Goal: Task Accomplishment & Management: Manage account settings

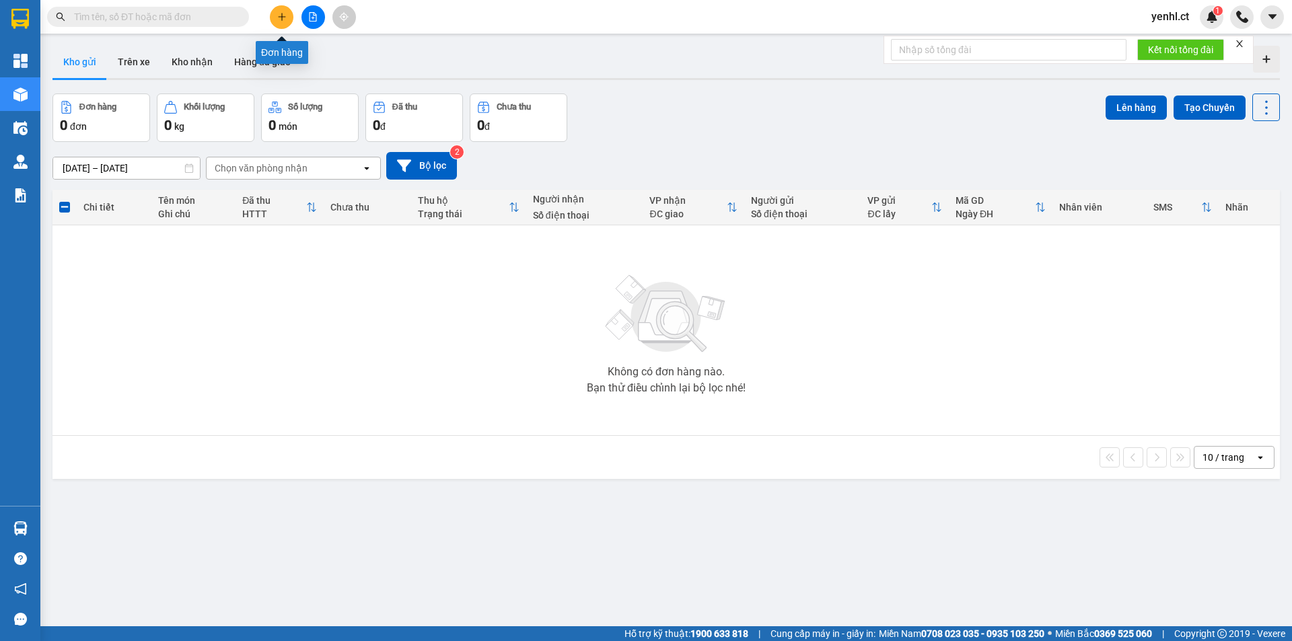
click at [283, 16] on icon "plus" at bounding box center [281, 16] width 9 height 9
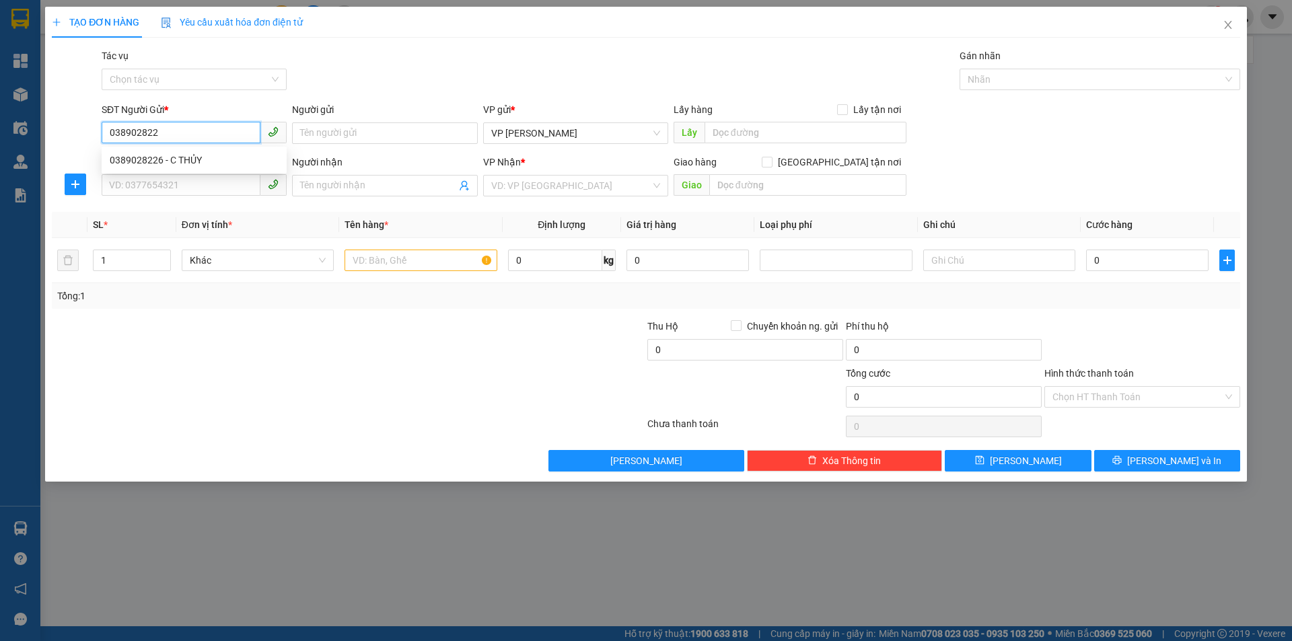
type input "0389028226"
click at [189, 156] on div "0389028226 - C THỦY" at bounding box center [194, 160] width 169 height 15
type input "C THỦY"
type input "0969096042"
type input "EM PHÚ"
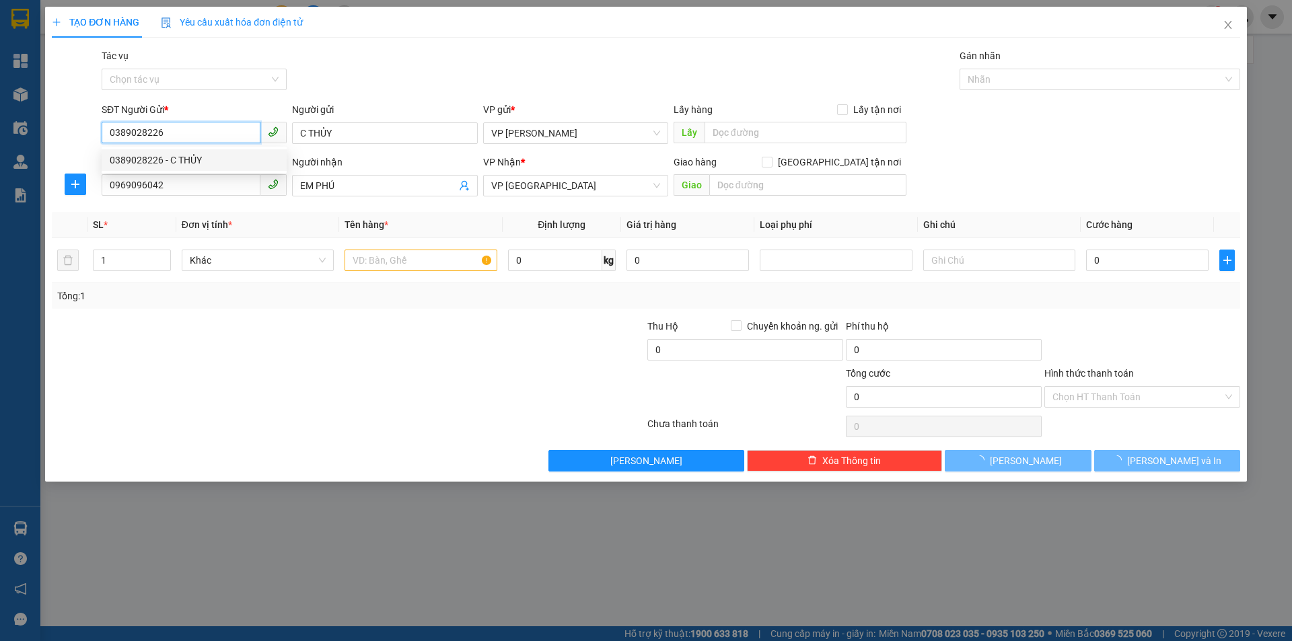
type input "30.000"
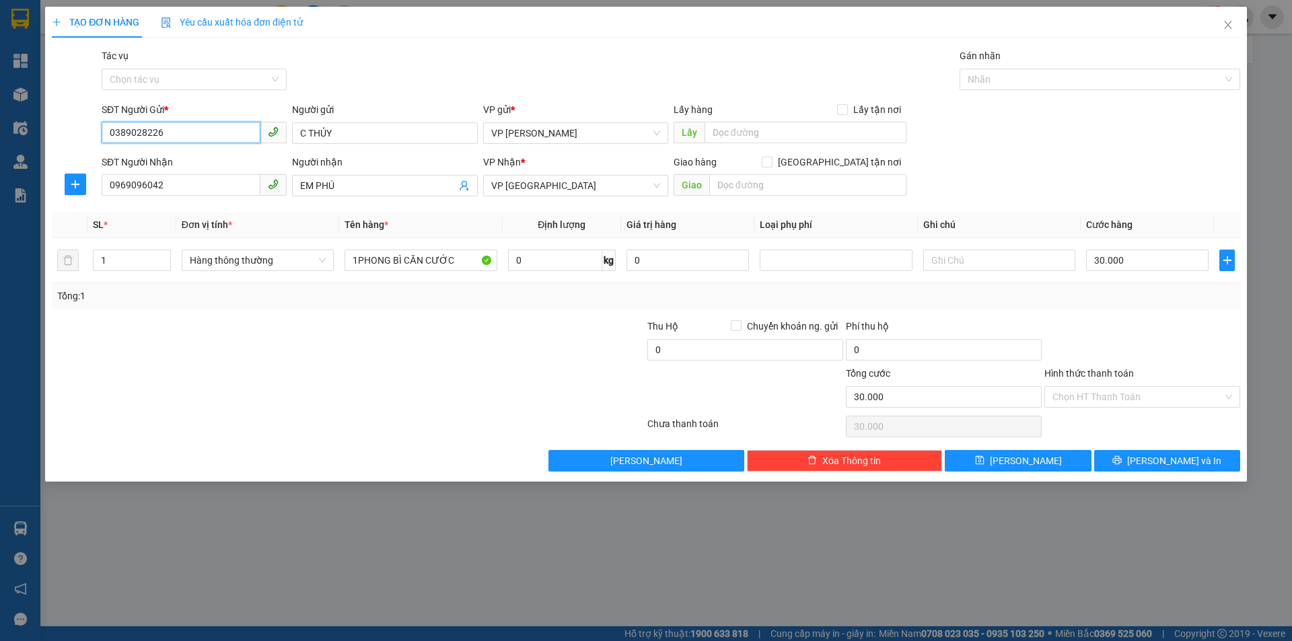
type input "0389028226"
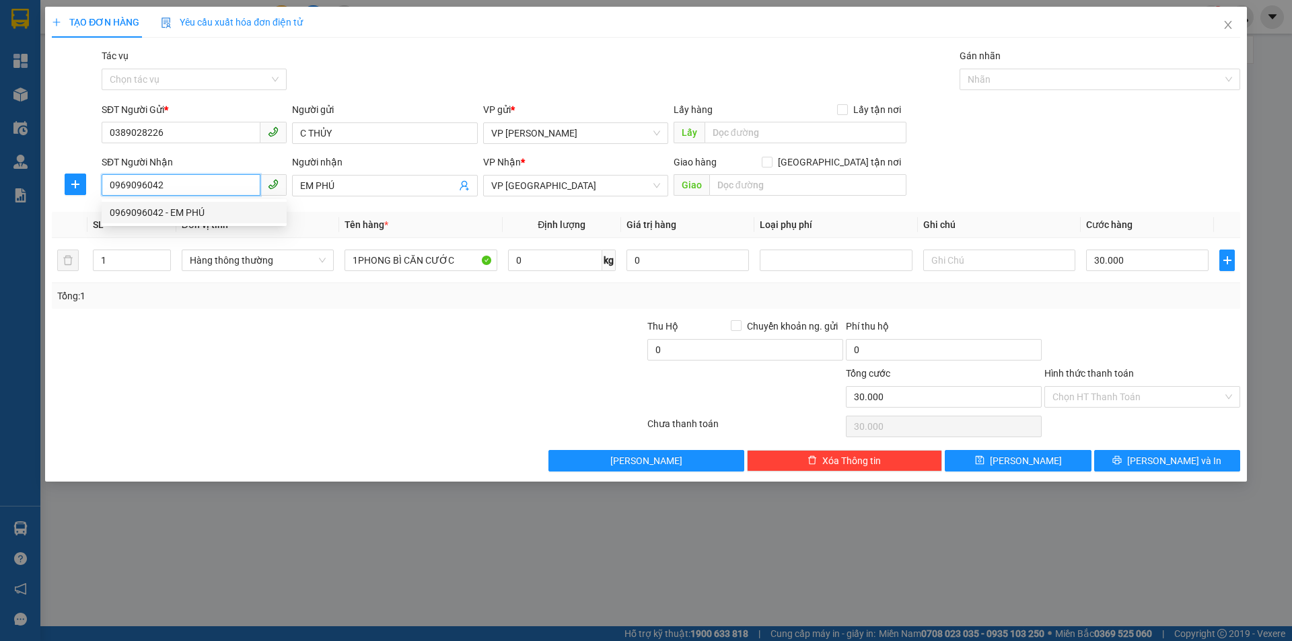
drag, startPoint x: 176, startPoint y: 184, endPoint x: 105, endPoint y: 191, distance: 71.7
click at [105, 191] on input "0969096042" at bounding box center [181, 185] width 159 height 22
type input "0812891936"
click at [161, 216] on div "0812891936 - [GEOGRAPHIC_DATA]" at bounding box center [194, 212] width 169 height 15
type input "E PHÚ"
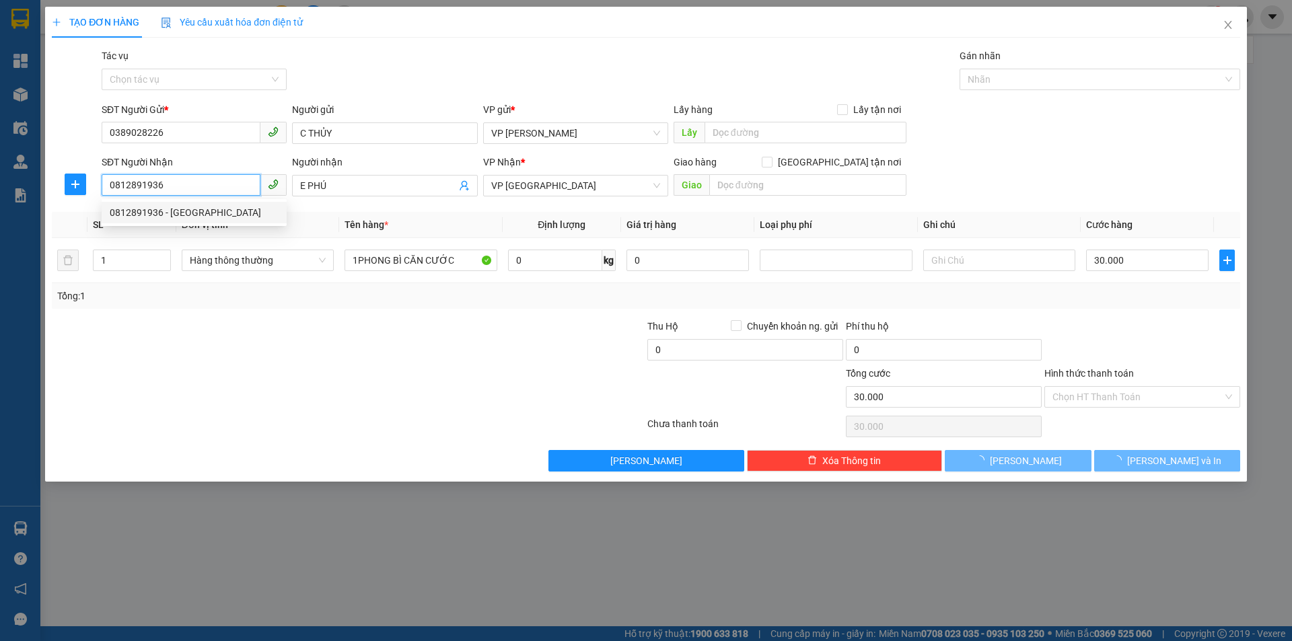
type input "240.000"
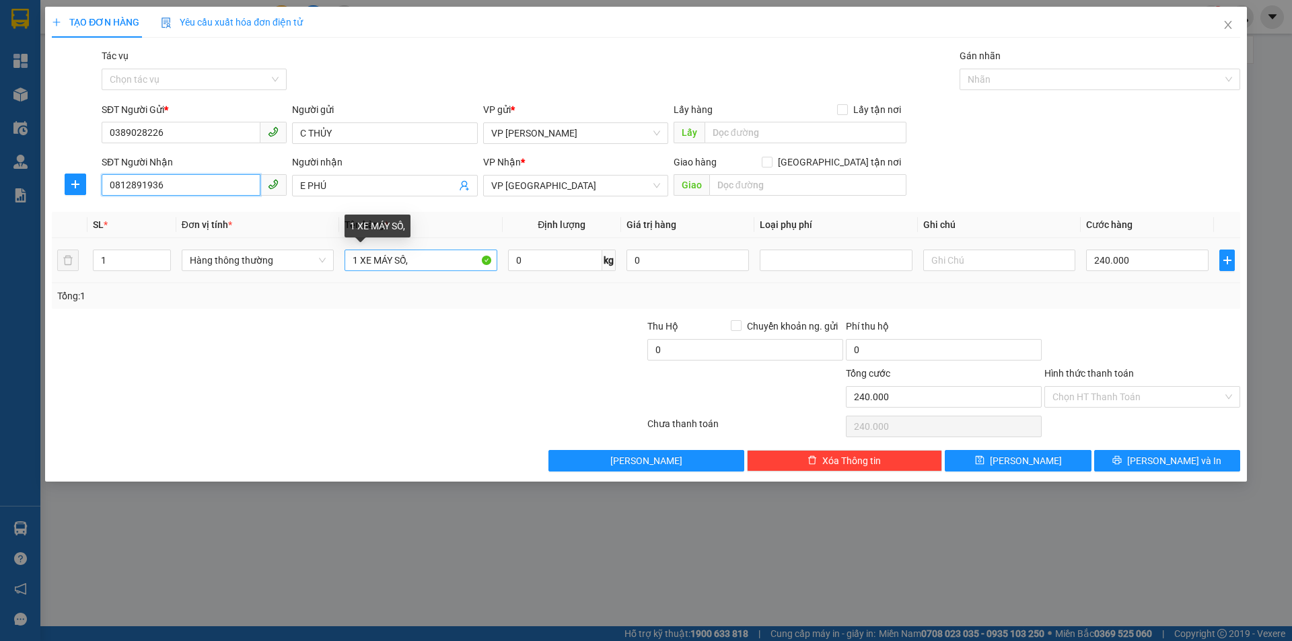
type input "0812891936"
drag, startPoint x: 428, startPoint y: 258, endPoint x: 359, endPoint y: 258, distance: 69.3
click at [359, 258] on input "1 XE MÁY SỐ," at bounding box center [421, 261] width 152 height 22
type input "1 bọc nhỏ"
type input "3"
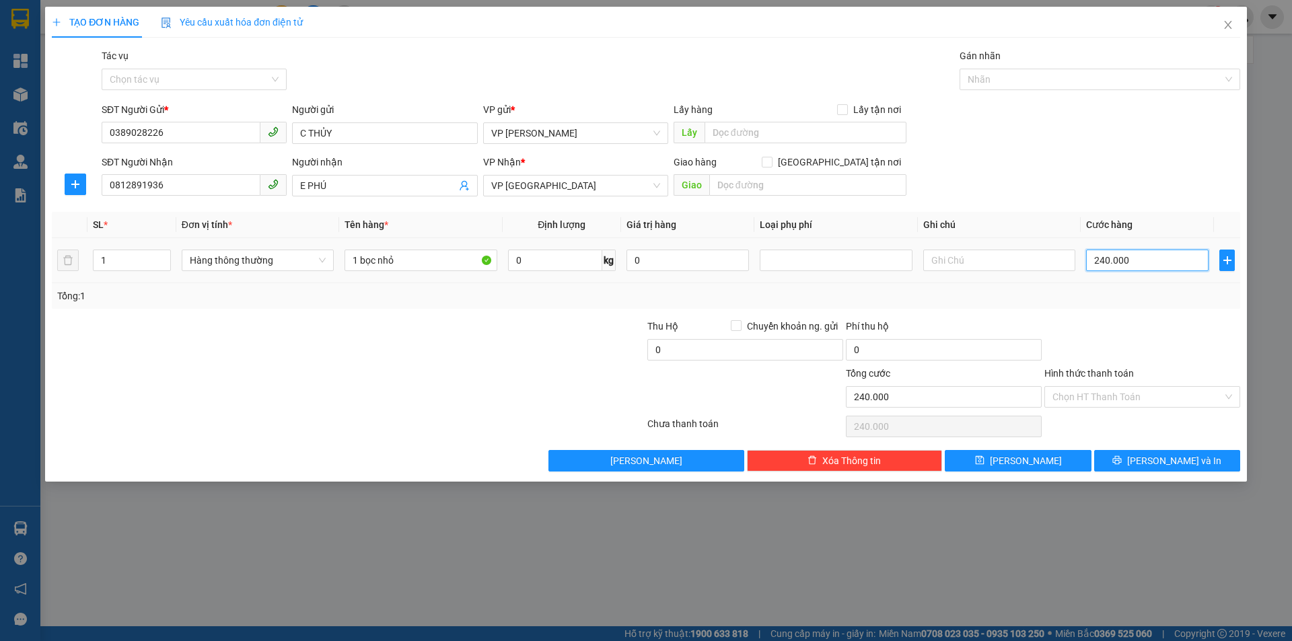
type input "3"
type input "30"
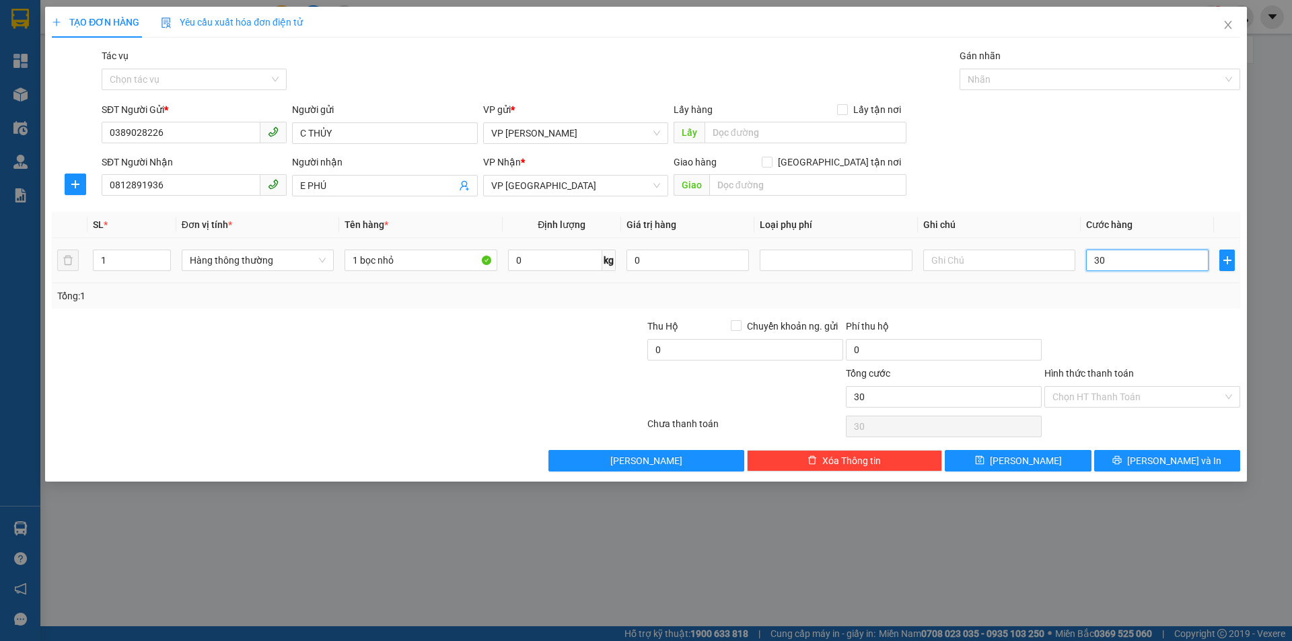
type input "300"
type input "3.000"
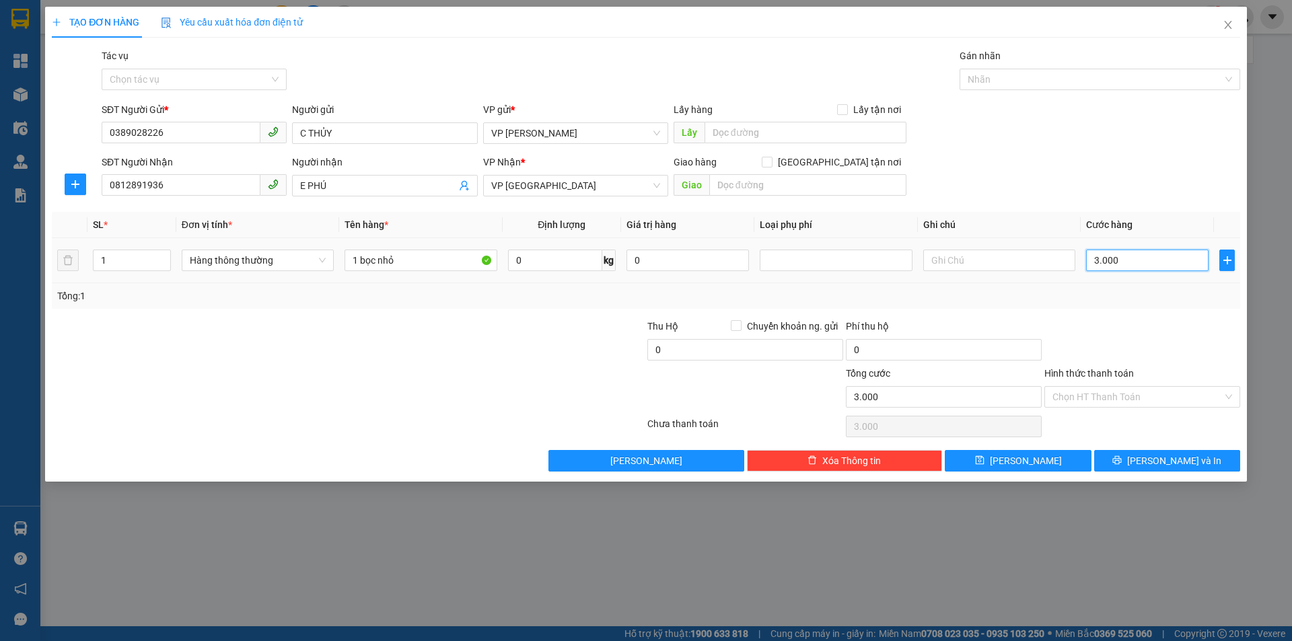
type input "30.000"
click at [1120, 390] on input "Hình thức thanh toán" at bounding box center [1137, 397] width 170 height 20
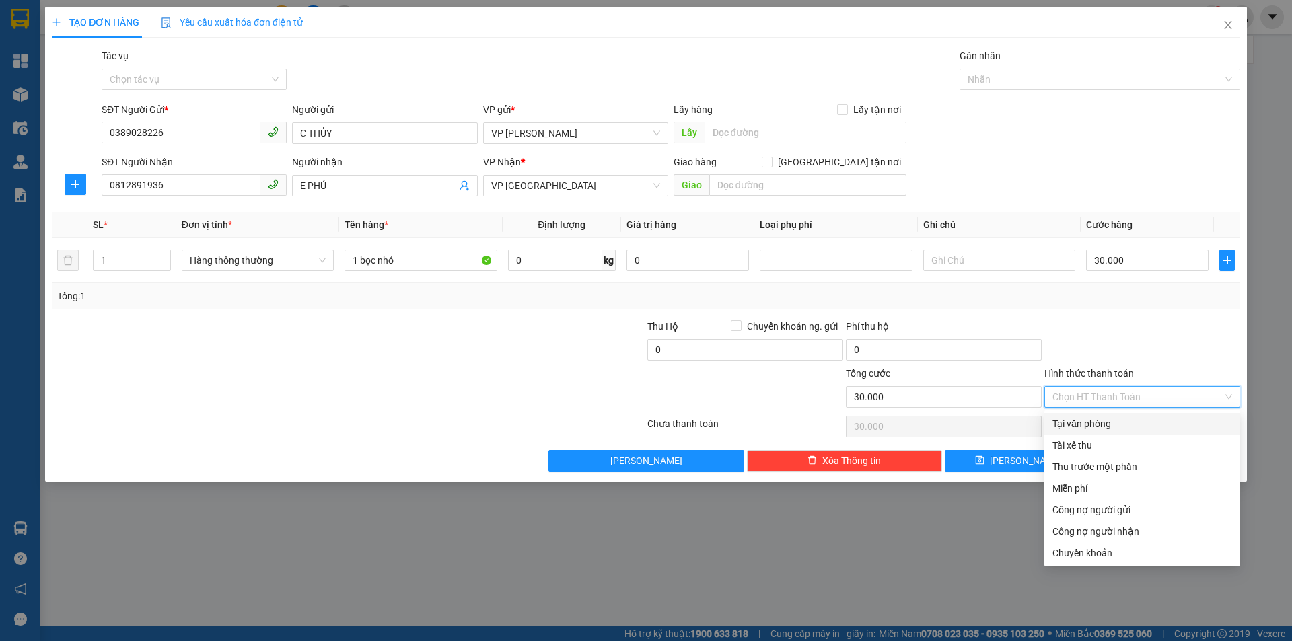
click at [1104, 429] on div "Tại văn phòng" at bounding box center [1142, 424] width 180 height 15
type input "0"
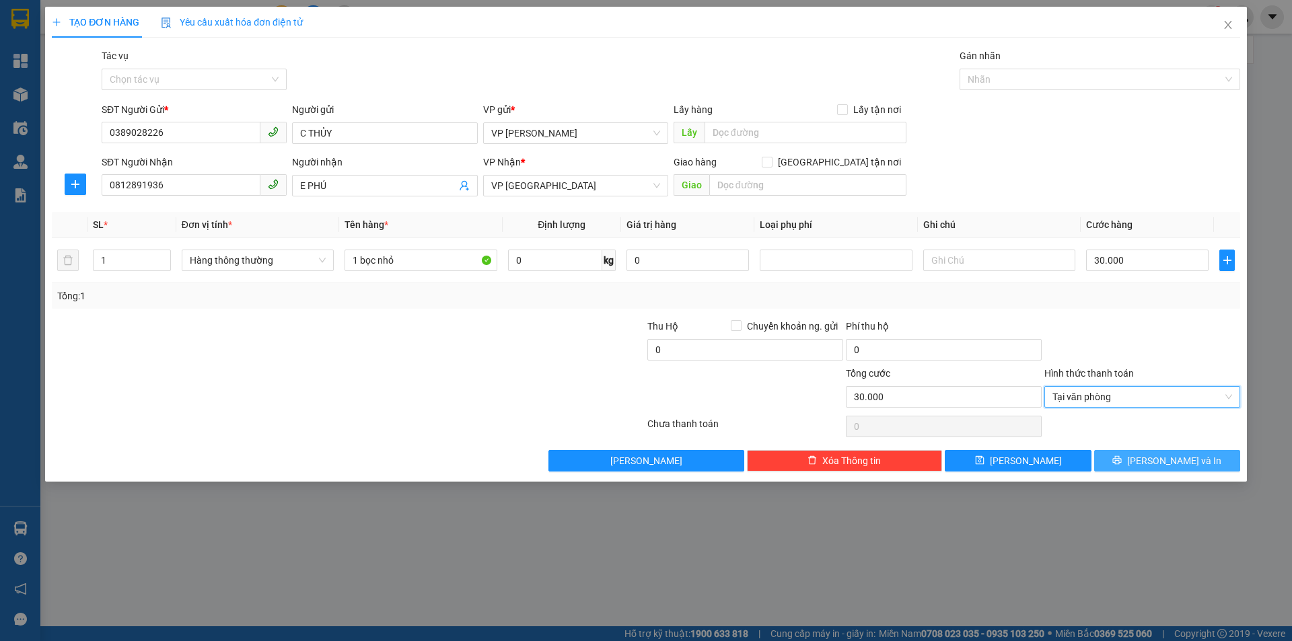
click at [1122, 459] on icon "printer" at bounding box center [1117, 460] width 9 height 9
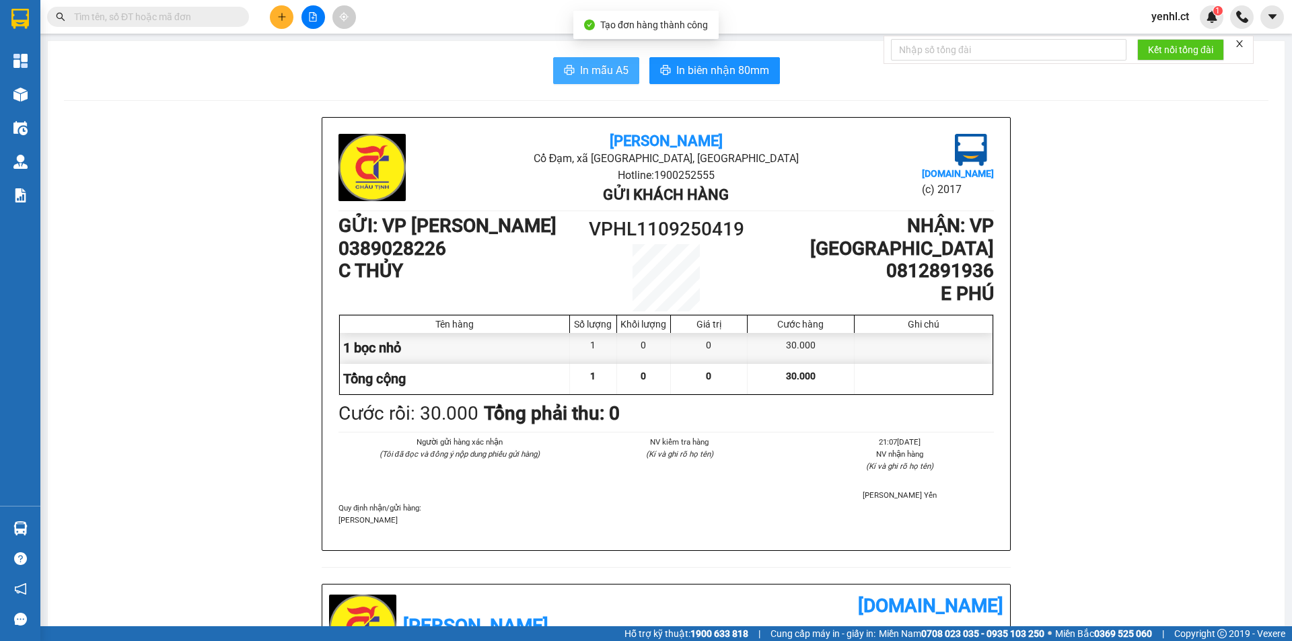
click at [603, 70] on span "In mẫu A5" at bounding box center [604, 70] width 48 height 17
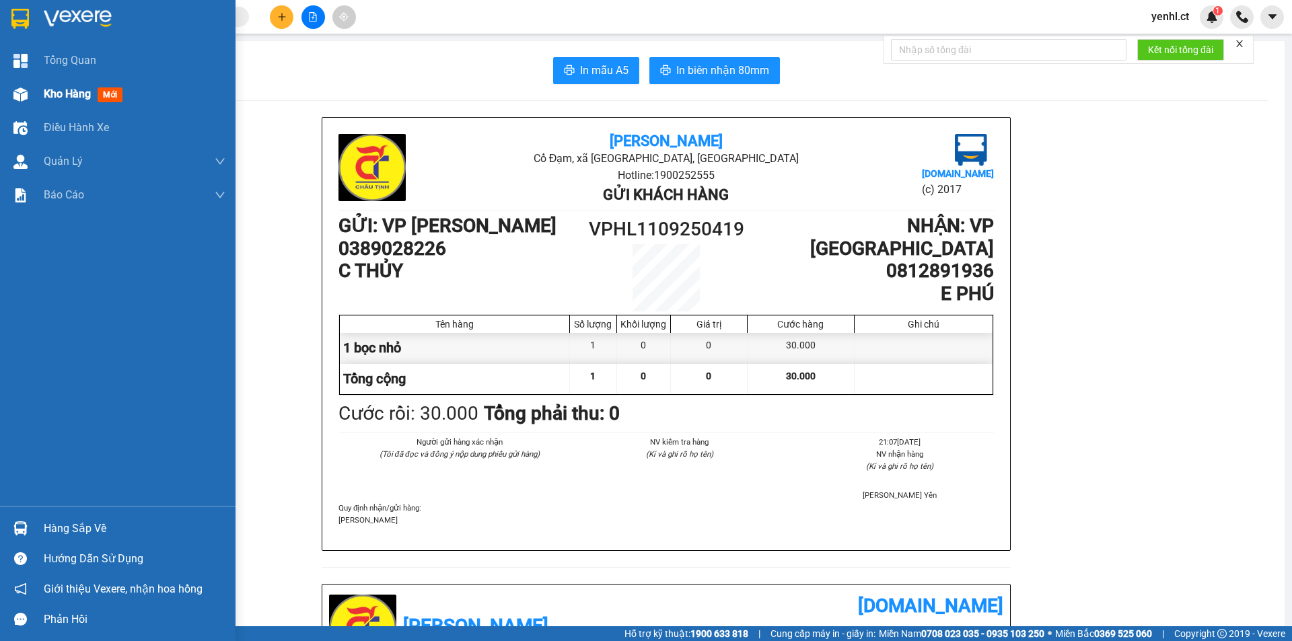
click at [23, 92] on img at bounding box center [20, 94] width 14 height 14
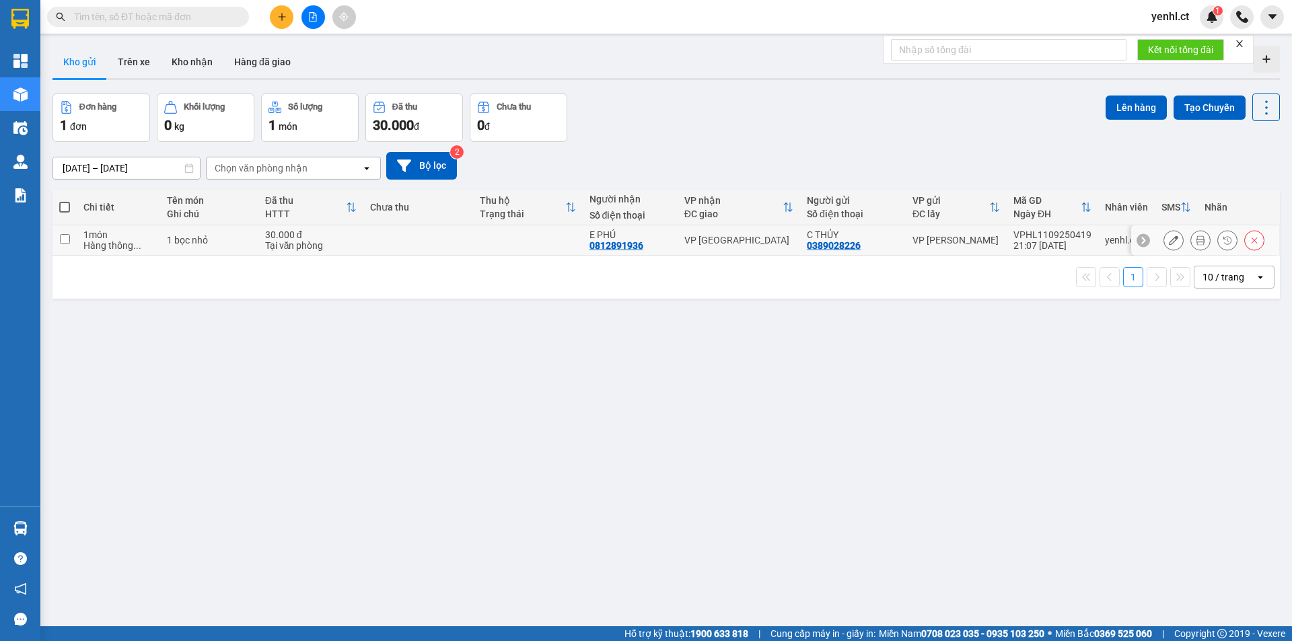
click at [65, 236] on input "checkbox" at bounding box center [65, 239] width 10 height 10
checkbox input "true"
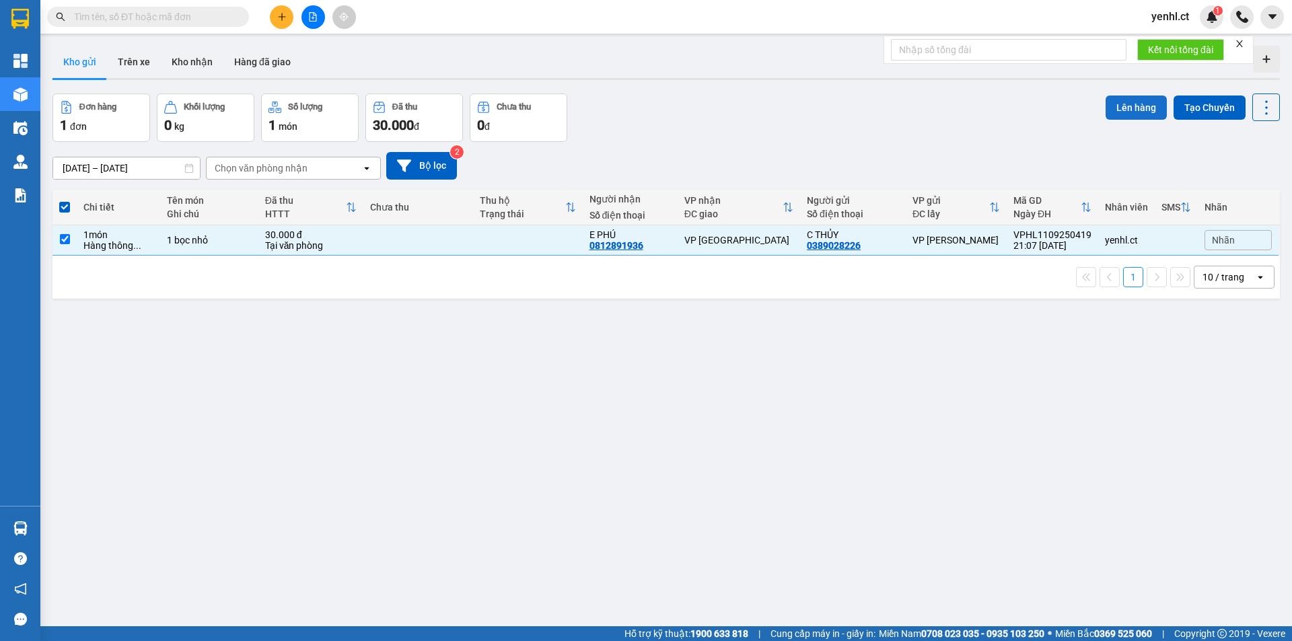
click at [1134, 104] on button "Lên hàng" at bounding box center [1136, 108] width 61 height 24
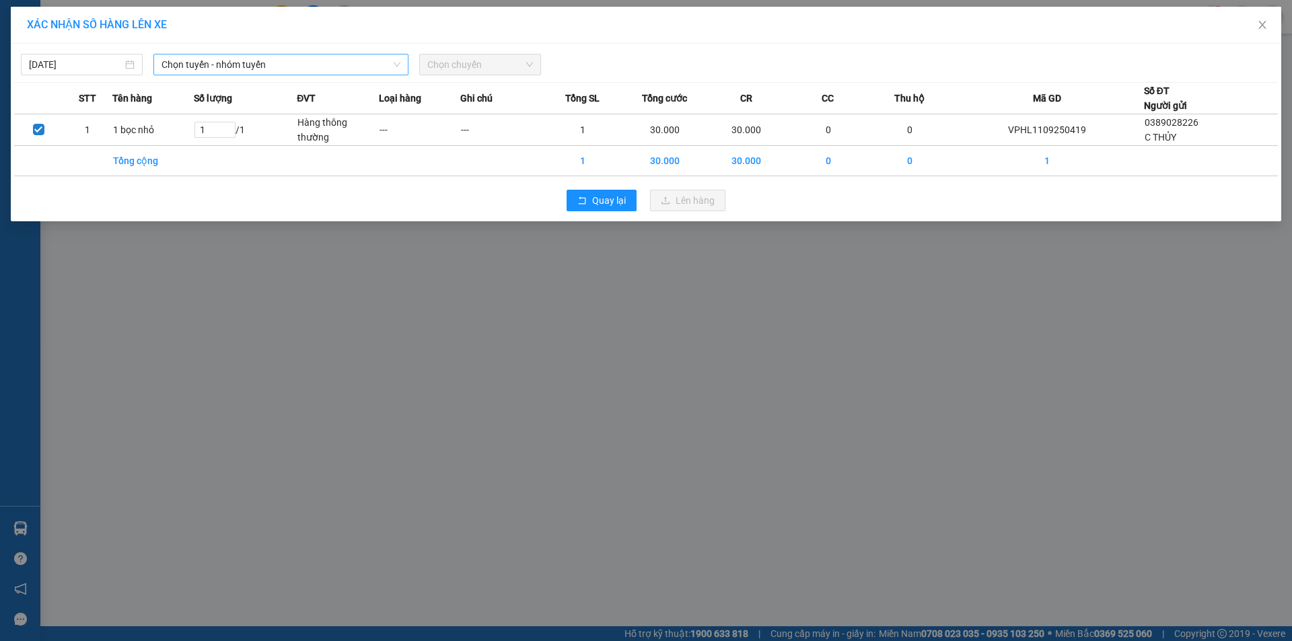
click at [201, 65] on span "Chọn tuyến - nhóm tuyến" at bounding box center [281, 65] width 239 height 20
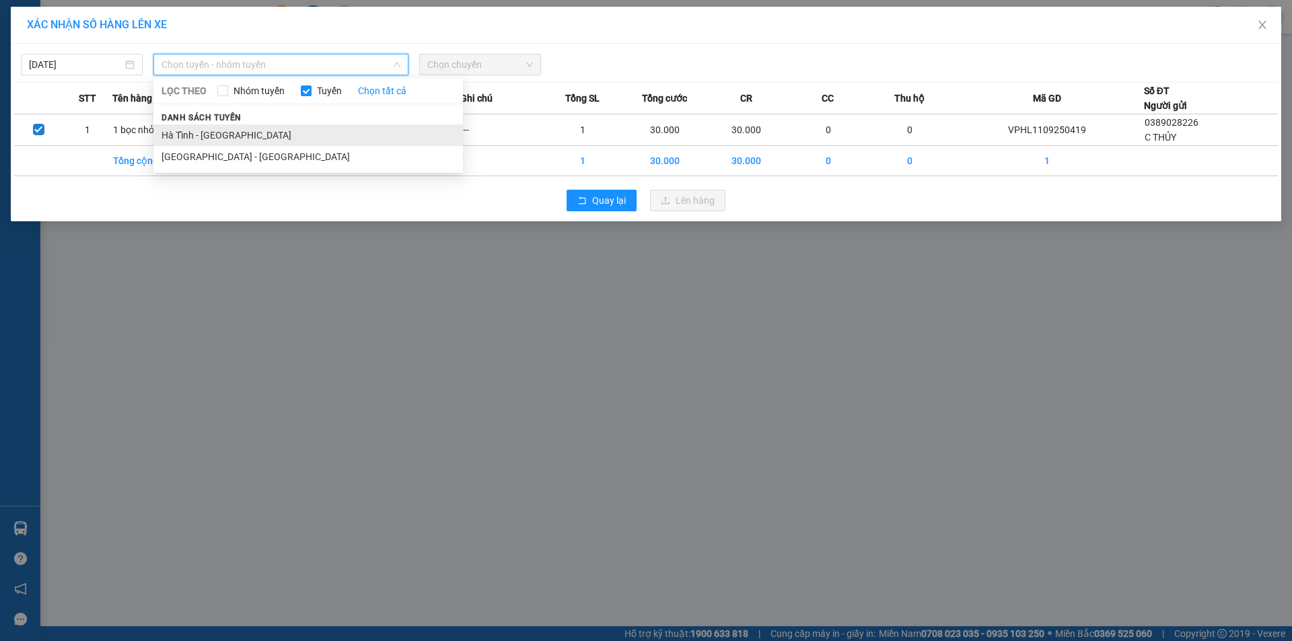
click at [216, 130] on li "Hà Tĩnh - [GEOGRAPHIC_DATA]" at bounding box center [308, 135] width 310 height 22
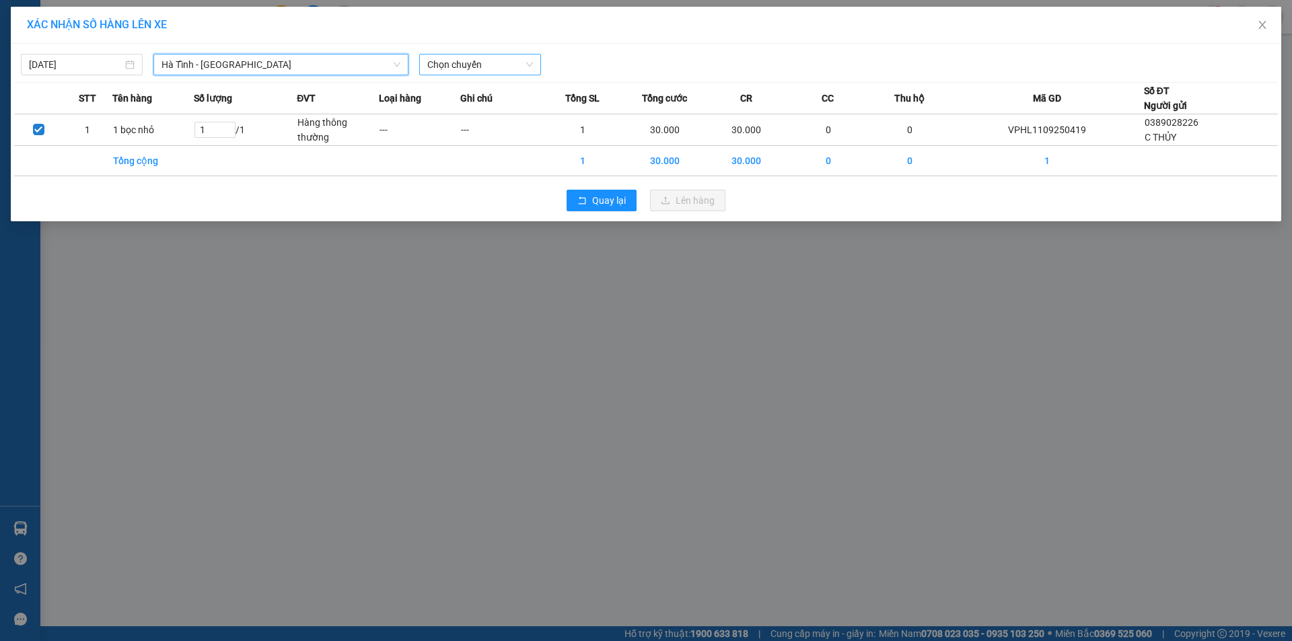
click at [473, 63] on span "Chọn chuyến" at bounding box center [480, 65] width 106 height 20
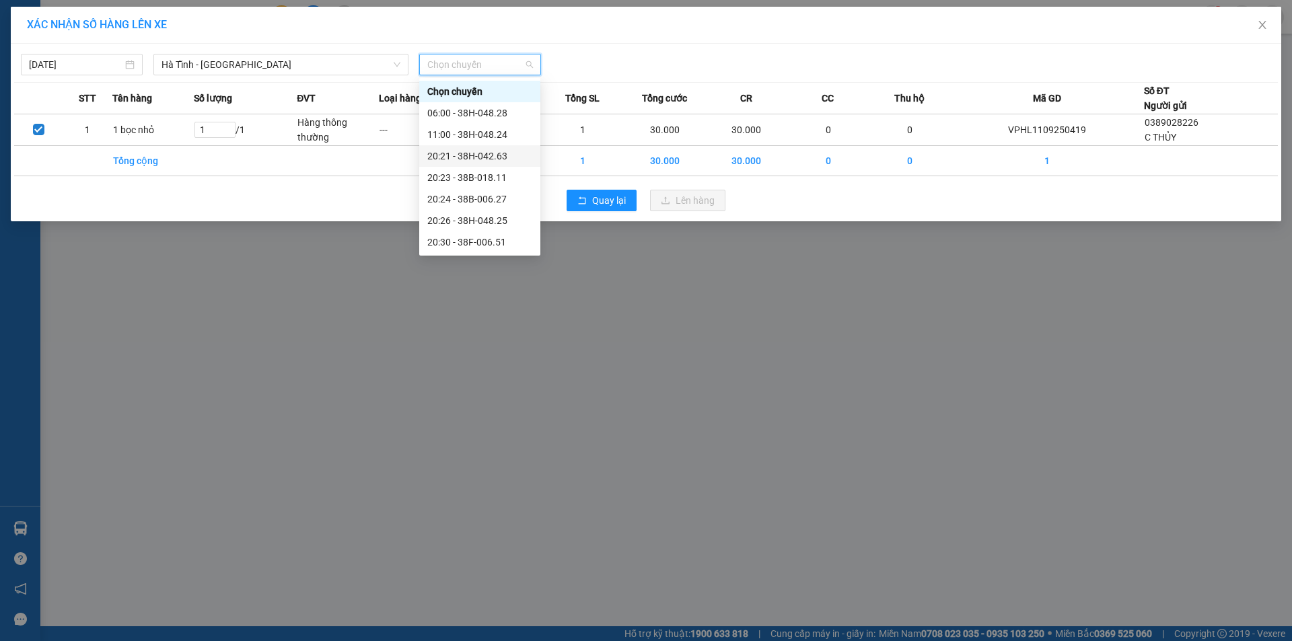
click at [512, 157] on div "20:21 - 38H-042.63" at bounding box center [479, 156] width 105 height 15
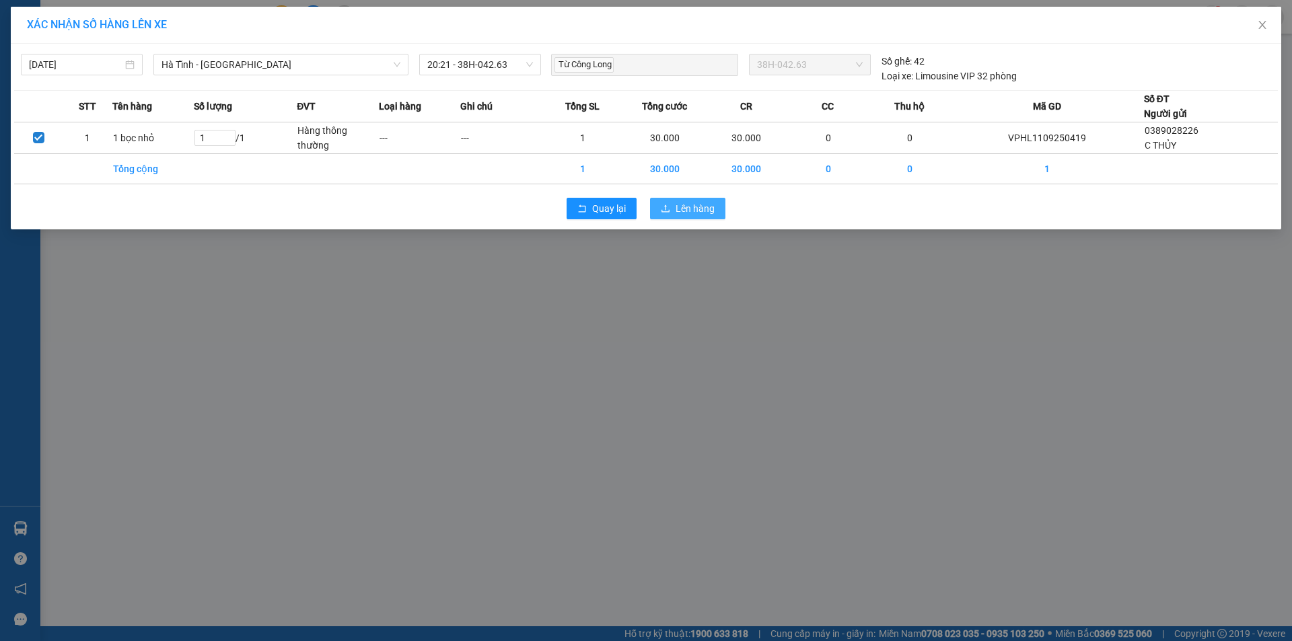
click at [683, 207] on span "Lên hàng" at bounding box center [695, 208] width 39 height 15
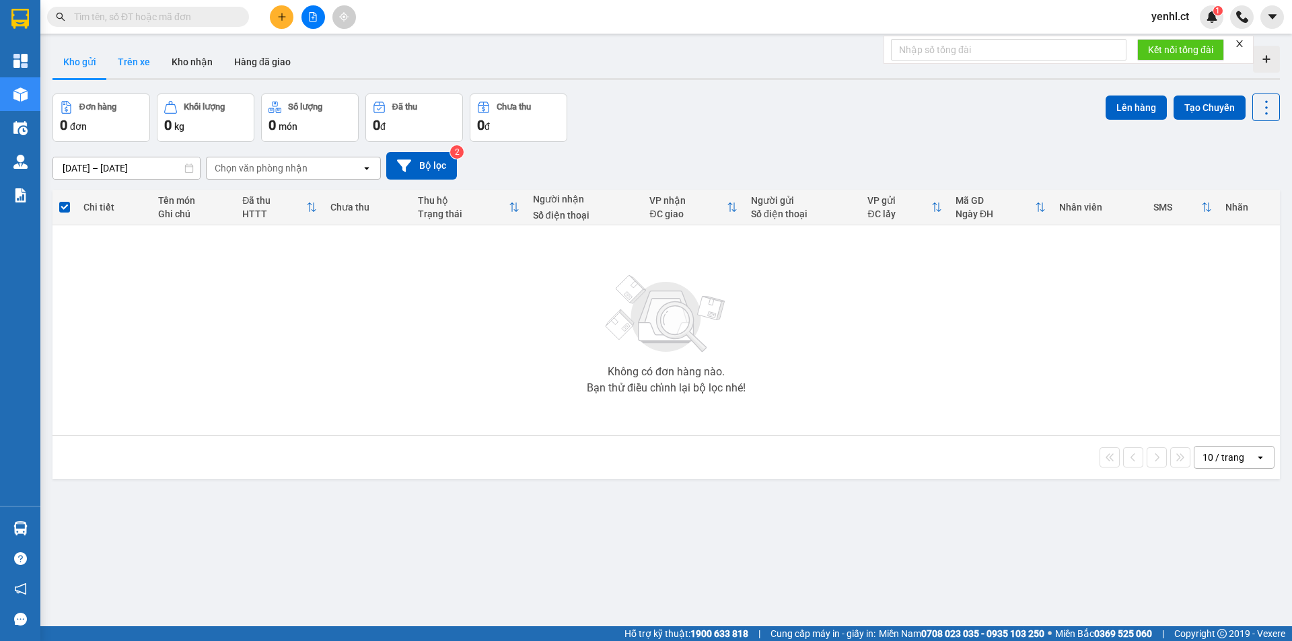
click at [126, 64] on button "Trên xe" at bounding box center [134, 62] width 54 height 32
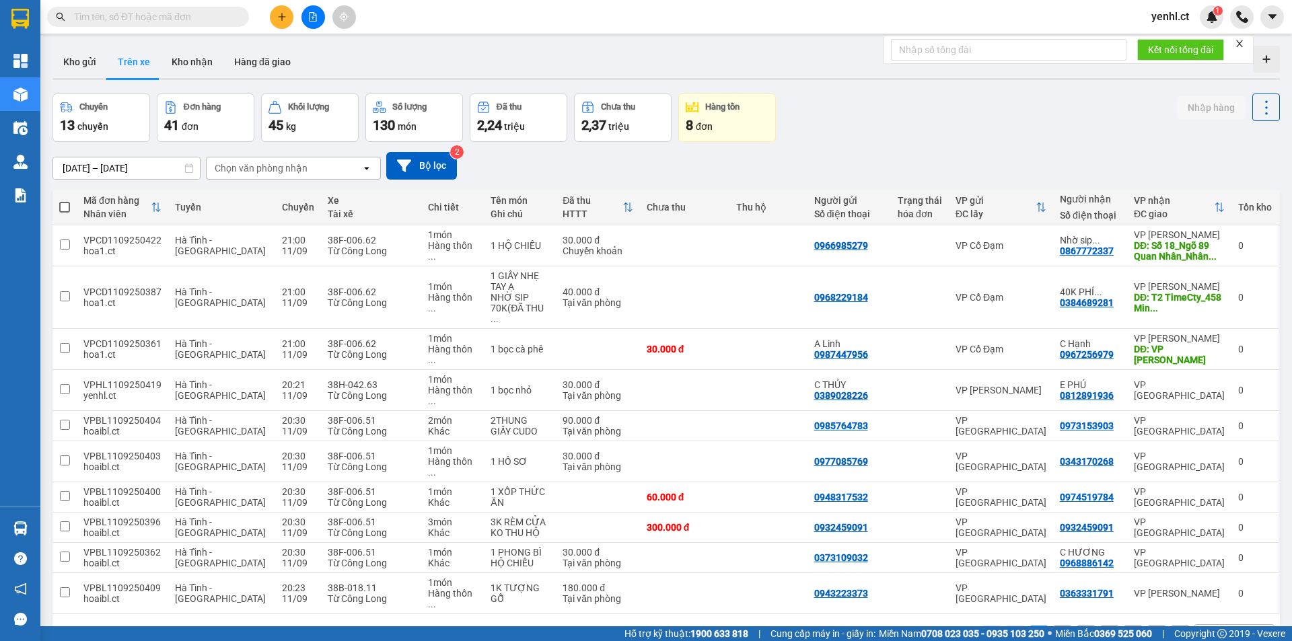
click at [258, 165] on div "Chọn văn phòng nhận" at bounding box center [261, 168] width 93 height 13
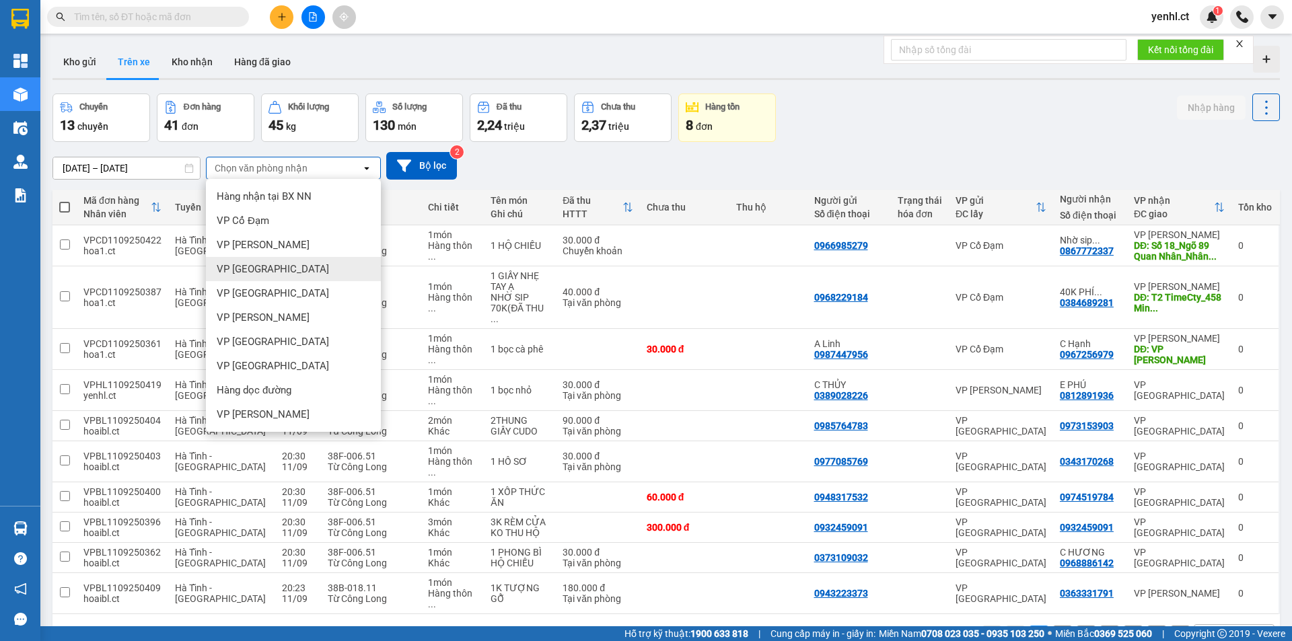
click at [267, 266] on span "VP [GEOGRAPHIC_DATA]" at bounding box center [273, 268] width 112 height 13
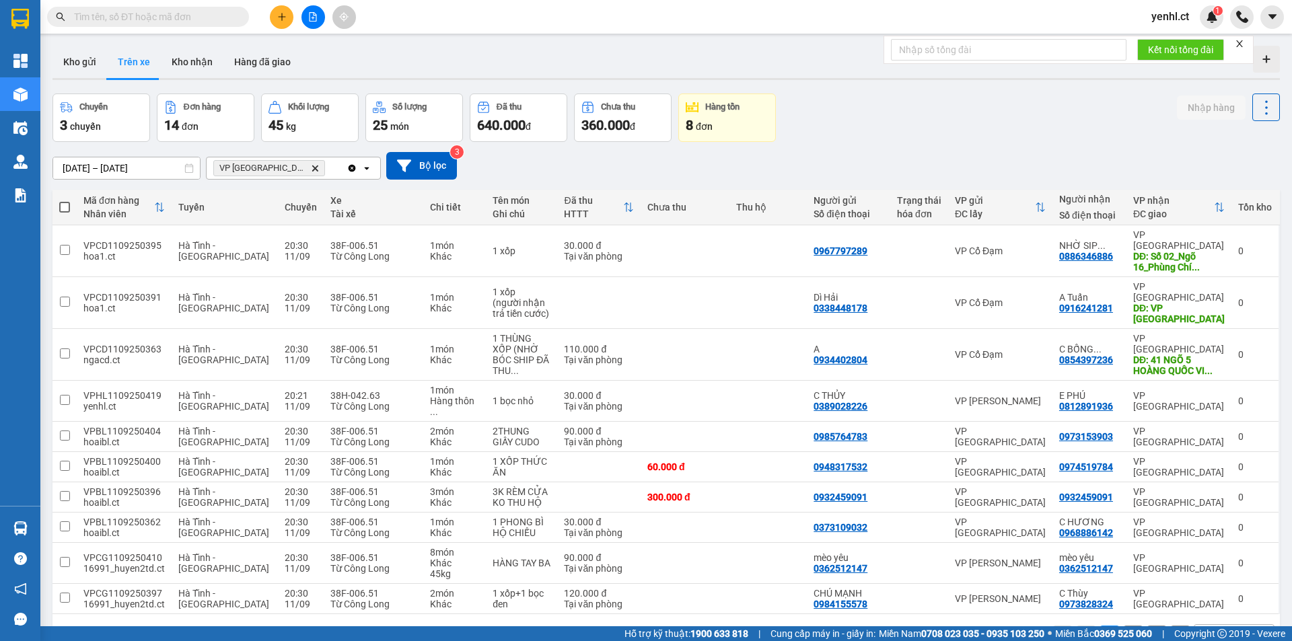
click at [65, 207] on span at bounding box center [64, 207] width 11 height 11
click at [65, 201] on input "checkbox" at bounding box center [65, 201] width 0 height 0
checkbox input "true"
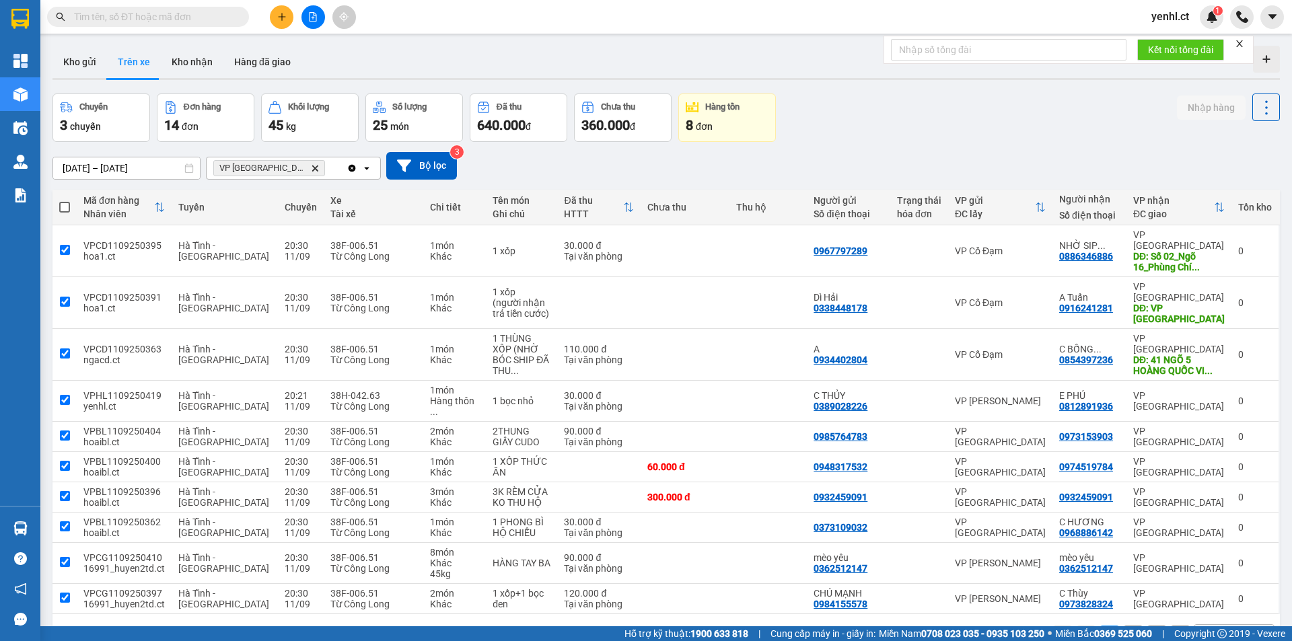
checkbox input "true"
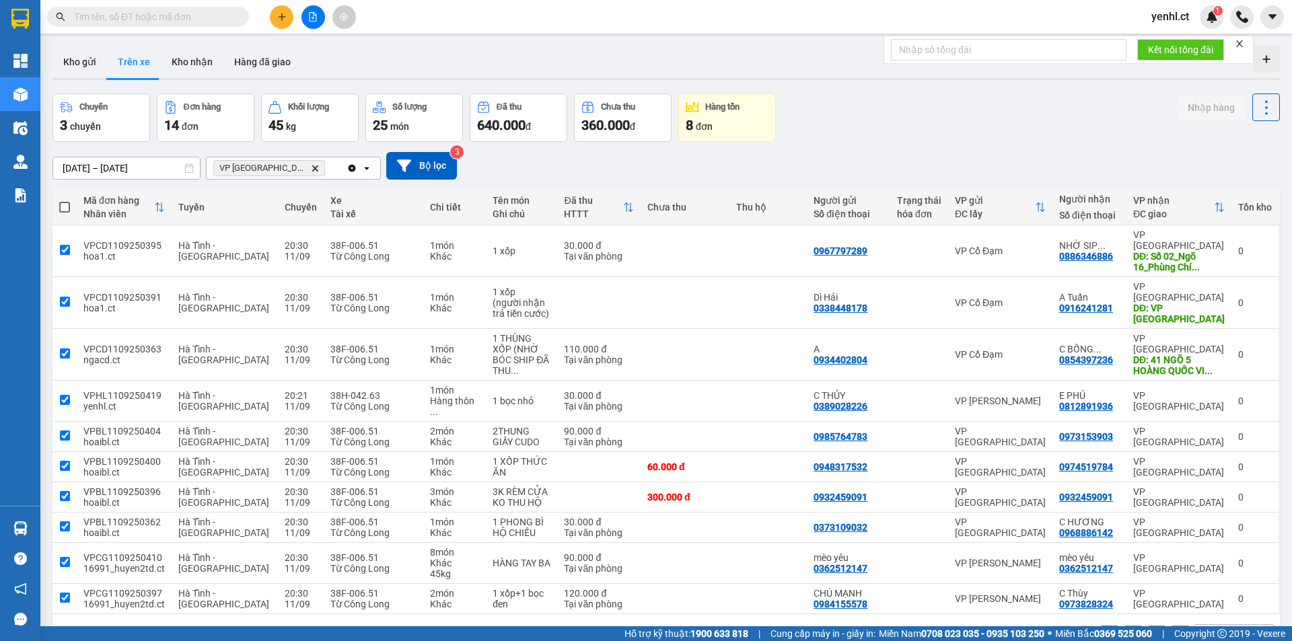
checkbox input "true"
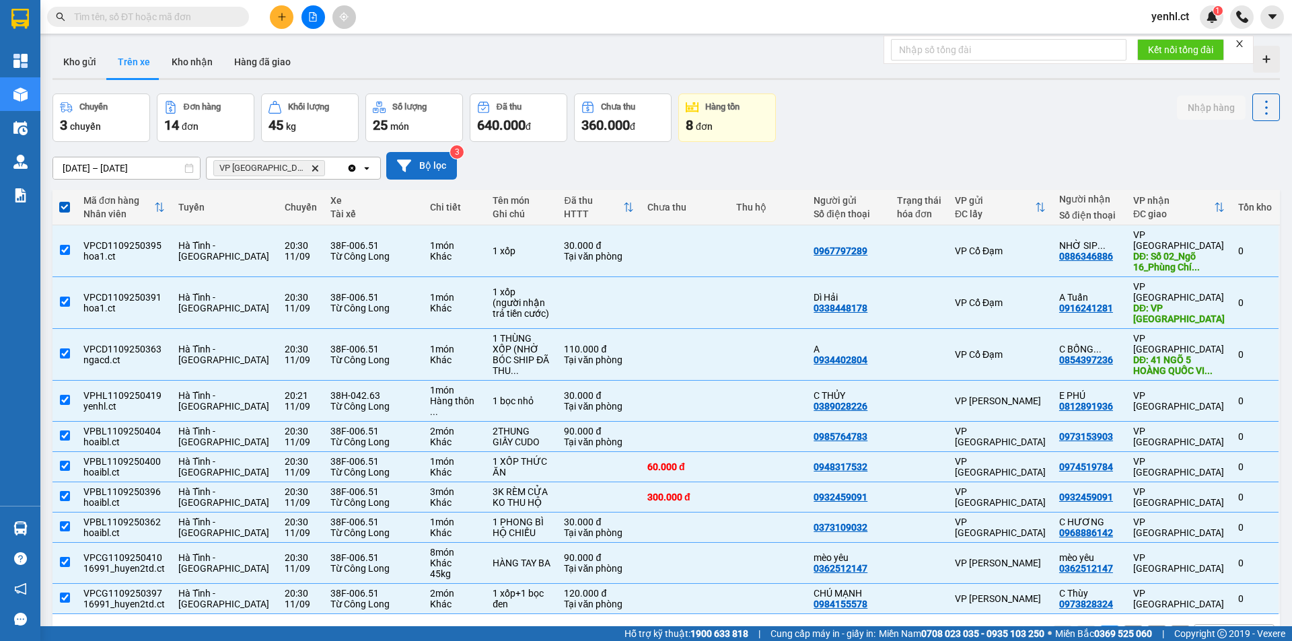
click at [421, 163] on button "Bộ lọc" at bounding box center [421, 166] width 71 height 28
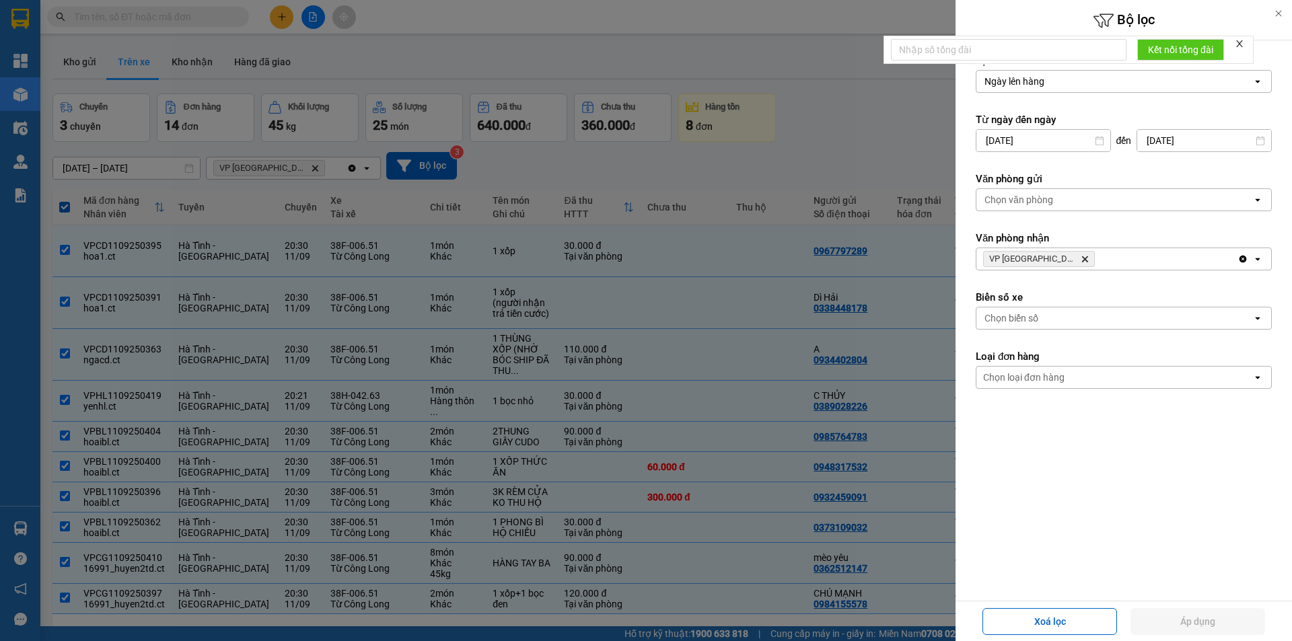
click at [1258, 205] on div "open" at bounding box center [1261, 200] width 19 height 22
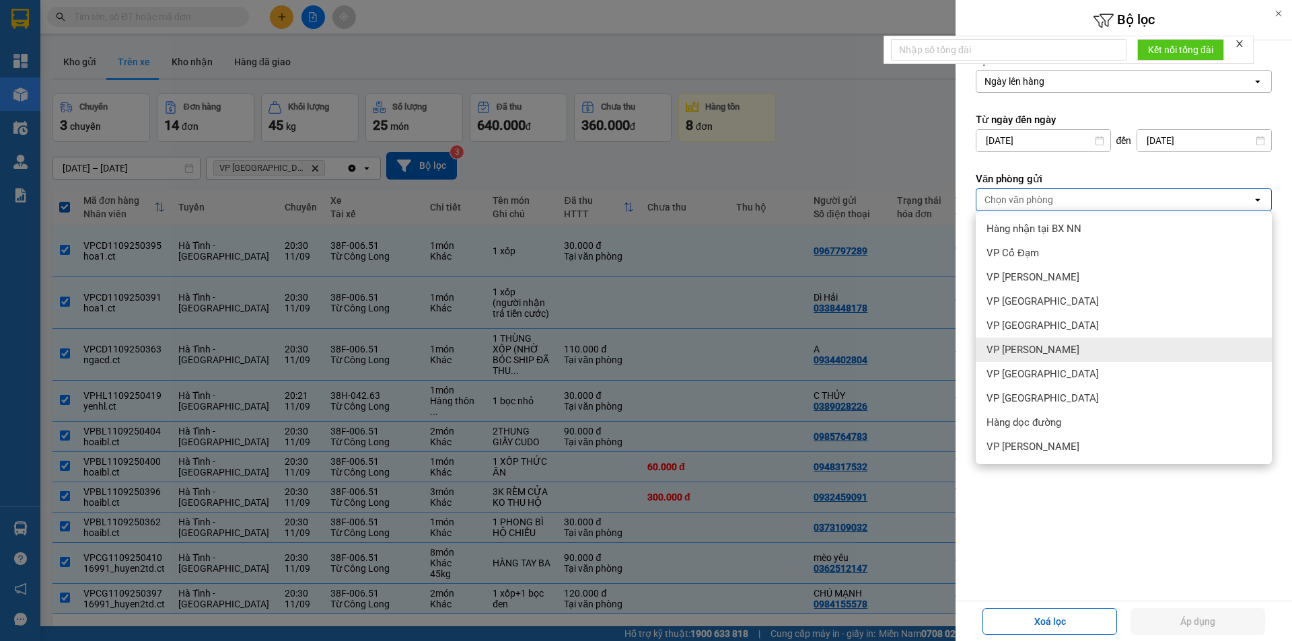
click at [1022, 345] on span "VP [PERSON_NAME]" at bounding box center [1033, 349] width 93 height 13
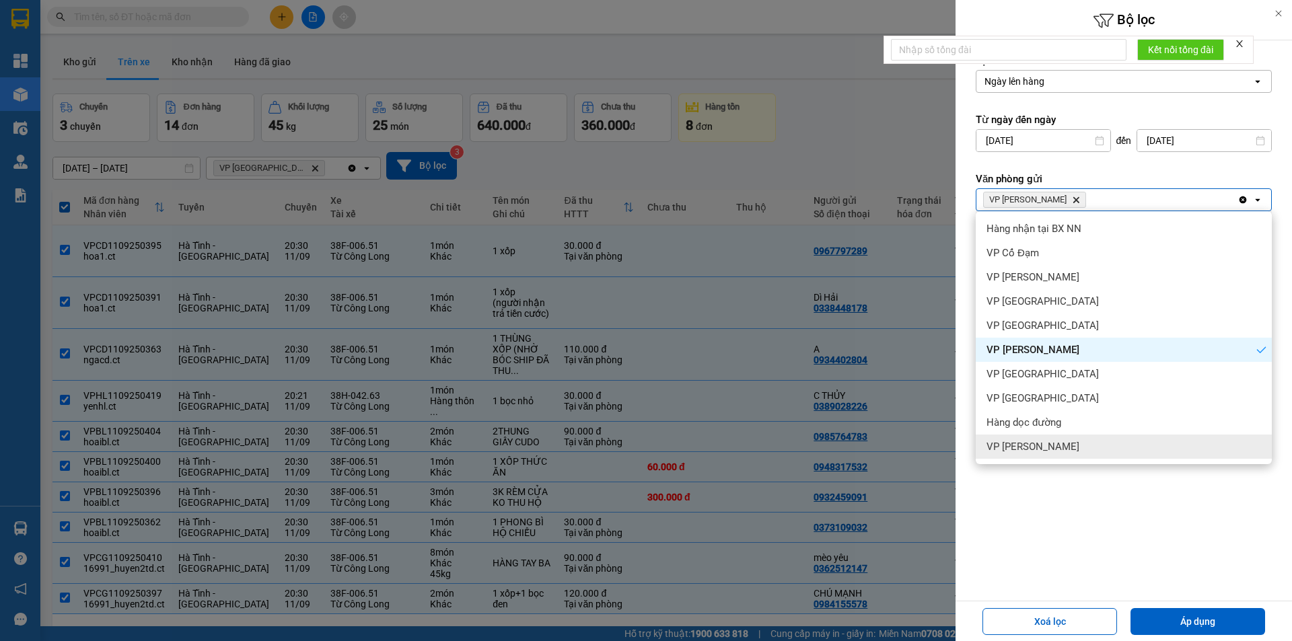
click at [1198, 532] on div "Lọc theo Ngày lên hàng open Từ ngày đến [DATE] Press the down arrow key to inte…" at bounding box center [1124, 320] width 336 height 561
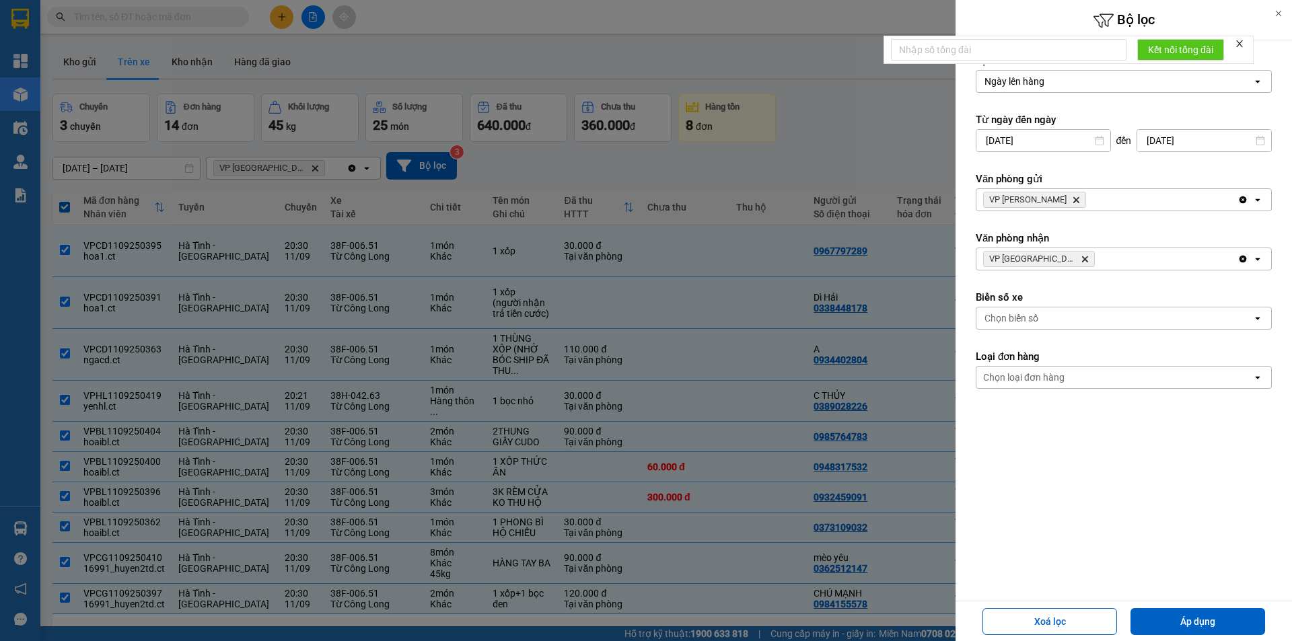
click at [1081, 261] on icon "Delete" at bounding box center [1085, 259] width 8 height 8
click at [1194, 625] on button "Áp dụng" at bounding box center [1198, 621] width 135 height 27
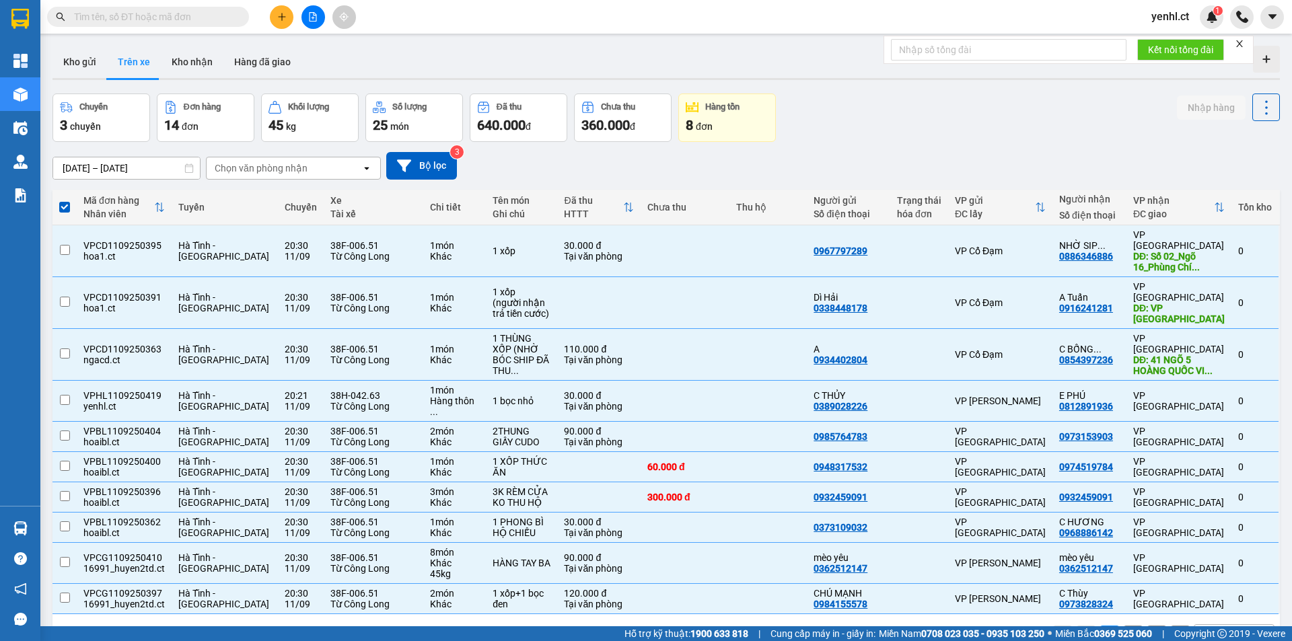
checkbox input "false"
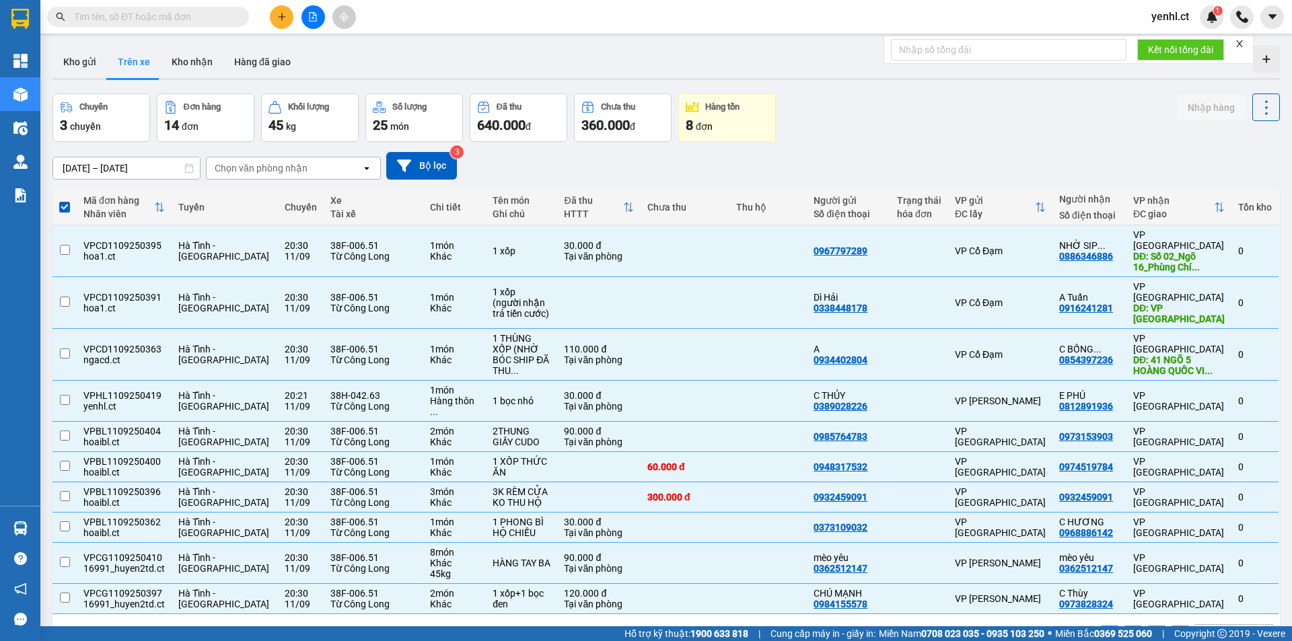
checkbox input "false"
